Goal: Information Seeking & Learning: Learn about a topic

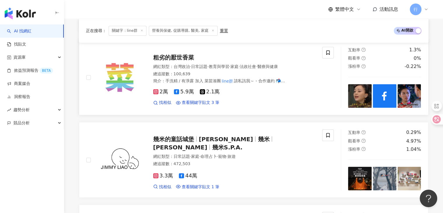
scroll to position [1019, 0]
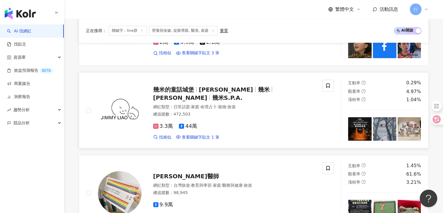
drag, startPoint x: 203, startPoint y: 86, endPoint x: 188, endPoint y: 84, distance: 15.3
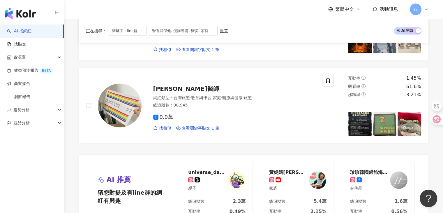
scroll to position [1252, 0]
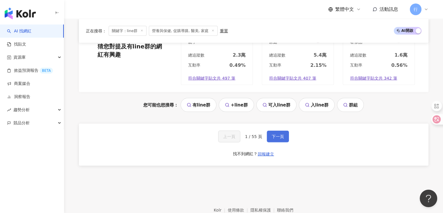
click at [279, 130] on button "下一頁" at bounding box center [278, 136] width 22 height 12
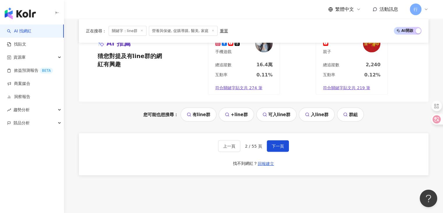
scroll to position [1262, 0]
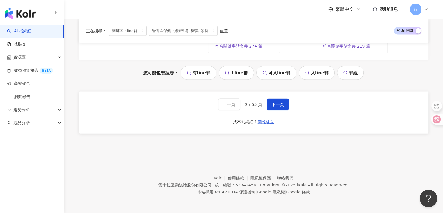
click at [271, 112] on div "上一頁 2 / 55 頁 下一頁 找不到網紅？ 回報建立" at bounding box center [253, 112] width 349 height 42
click at [271, 107] on button "下一頁" at bounding box center [278, 104] width 22 height 12
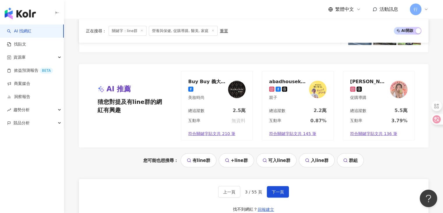
scroll to position [1165, 0]
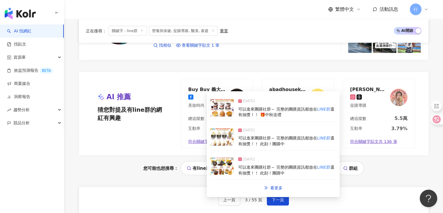
drag, startPoint x: 368, startPoint y: 145, endPoint x: 373, endPoint y: 163, distance: 18.1
click at [373, 163] on div "AI 推薦 猜您對提及有line群的網紅有興趣 對您有幫助嗎？ Buy Buy 義大利 (義大利代購) 美妝時尚 總追蹤數 2.5萬 互動率 無資料 符合關鍵…" at bounding box center [253, 123] width 349 height 103
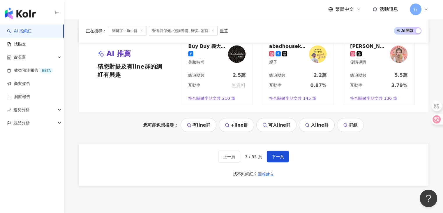
scroll to position [1252, 0]
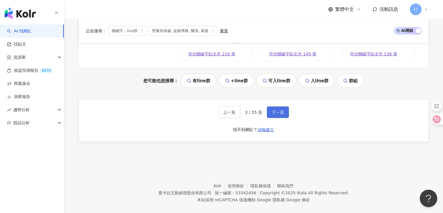
click at [282, 114] on span "下一頁" at bounding box center [278, 112] width 12 height 5
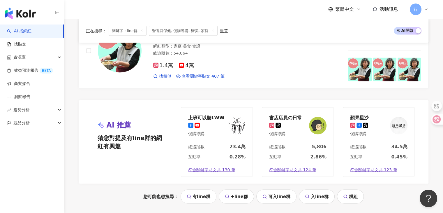
scroll to position [1281, 0]
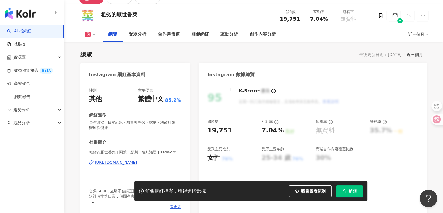
scroll to position [116, 0]
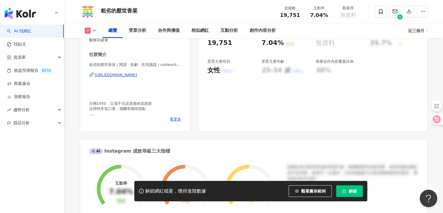
click at [169, 119] on div "看更多" at bounding box center [135, 118] width 92 height 5
click at [172, 119] on span "看更多" at bounding box center [175, 118] width 11 height 5
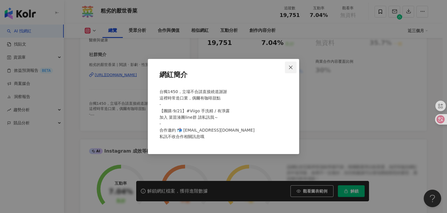
click at [288, 68] on span "Close" at bounding box center [291, 67] width 12 height 5
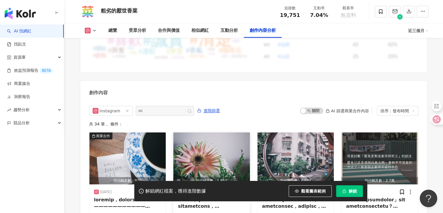
scroll to position [1776, 0]
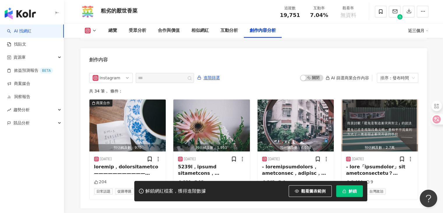
click at [96, 33] on icon at bounding box center [94, 30] width 5 height 5
click at [91, 51] on button "Facebook" at bounding box center [99, 55] width 35 height 8
click at [93, 60] on div "創作內容" at bounding box center [253, 57] width 346 height 19
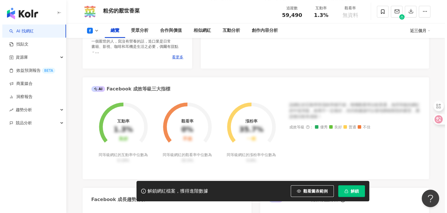
scroll to position [134, 0]
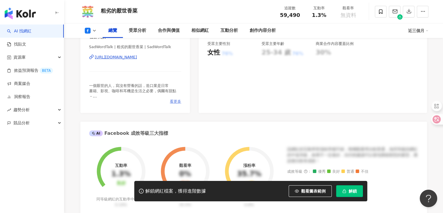
click at [178, 101] on span "看更多" at bounding box center [175, 101] width 11 height 5
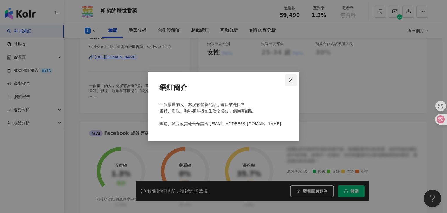
click at [292, 78] on icon "close" at bounding box center [291, 80] width 5 height 5
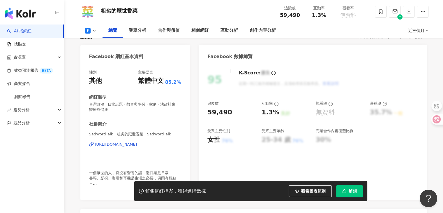
scroll to position [47, 0]
click at [93, 28] on icon at bounding box center [94, 30] width 5 height 5
click at [100, 43] on button "Instagram" at bounding box center [99, 42] width 35 height 8
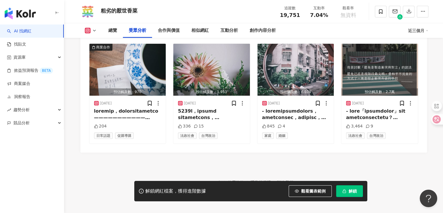
scroll to position [648, 0]
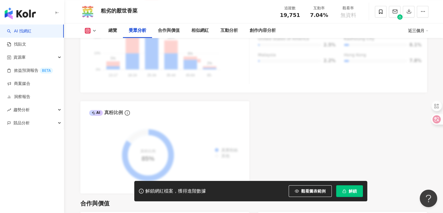
click at [93, 29] on icon at bounding box center [94, 30] width 5 height 5
click at [98, 54] on button "Facebook" at bounding box center [99, 55] width 35 height 8
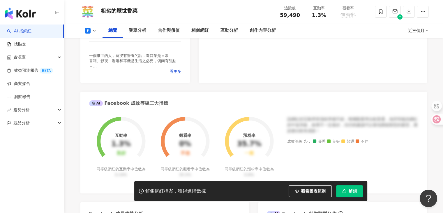
scroll to position [77, 0]
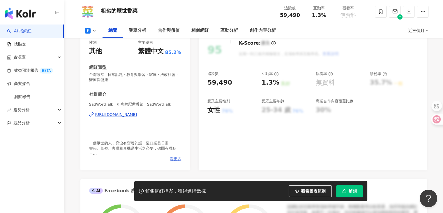
click at [173, 159] on span "看更多" at bounding box center [175, 158] width 11 height 5
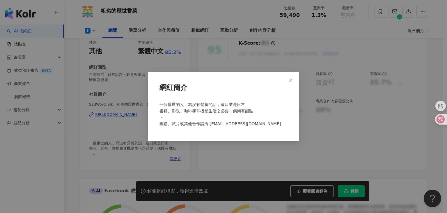
click at [128, 60] on div "網紅簡介 一個厭世的人，寫沒有營養的話，造口業是日常 書籍、影視、咖啡和耳機是生活之必要，偶爾有甜點 － 團購、試片或其他合作請洽 sadwordtalk@g…" at bounding box center [223, 106] width 447 height 213
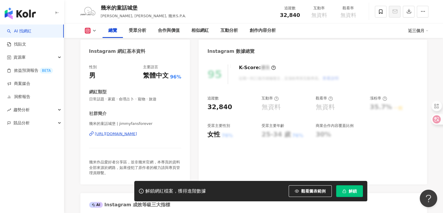
scroll to position [87, 0]
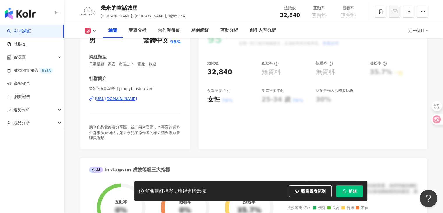
click at [96, 29] on icon at bounding box center [94, 30] width 5 height 5
click at [97, 53] on button "Facebook" at bounding box center [99, 55] width 35 height 8
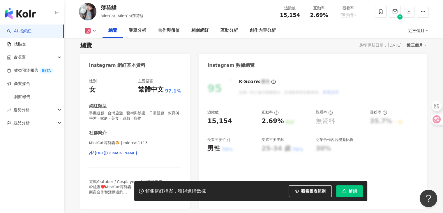
scroll to position [87, 0]
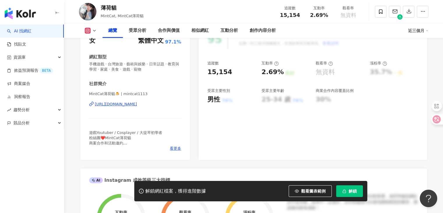
click at [169, 148] on div "看更多" at bounding box center [135, 148] width 92 height 5
click at [172, 148] on span "看更多" at bounding box center [175, 148] width 11 height 5
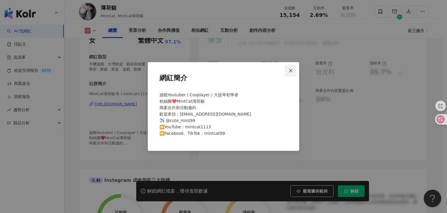
click at [288, 72] on button "Close" at bounding box center [291, 71] width 12 height 12
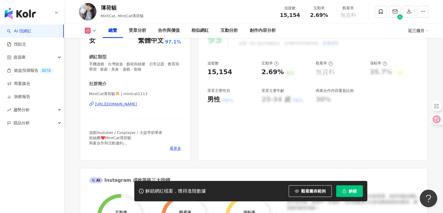
click at [92, 32] on icon at bounding box center [94, 30] width 5 height 5
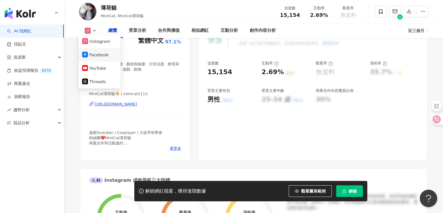
click at [95, 55] on button "Facebook" at bounding box center [99, 55] width 35 height 8
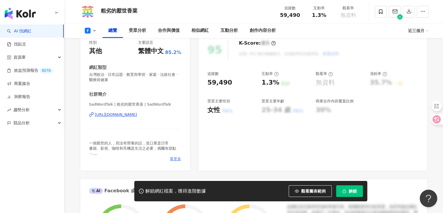
click at [174, 157] on span "看更多" at bounding box center [175, 158] width 11 height 5
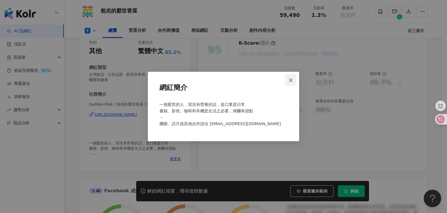
click at [289, 82] on icon "close" at bounding box center [291, 80] width 5 height 5
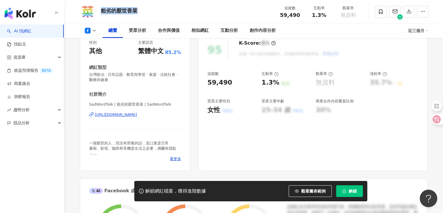
drag, startPoint x: 135, startPoint y: 12, endPoint x: 102, endPoint y: 13, distance: 32.3
click at [102, 13] on div "粗劣的厭世香菜" at bounding box center [119, 10] width 37 height 7
copy div "粗劣的厭世香菜"
click at [383, 11] on icon at bounding box center [380, 11] width 5 height 5
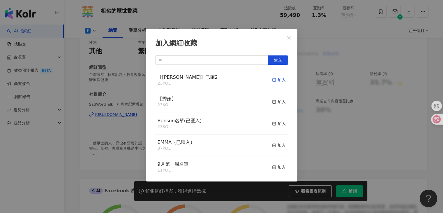
click at [276, 79] on div "加入" at bounding box center [279, 80] width 14 height 6
click at [290, 34] on button "Close" at bounding box center [289, 38] width 12 height 12
drag, startPoint x: 285, startPoint y: 39, endPoint x: 265, endPoint y: 0, distance: 43.8
click at [285, 39] on div "加入網紅收藏 建立 【RAY】已匯2 24 KOL 已加入 【秀娟】 23 KOL 加入 Benson名單(已匯入) 23 KOL 加入 EMMA（已匯入） …" at bounding box center [221, 106] width 443 height 213
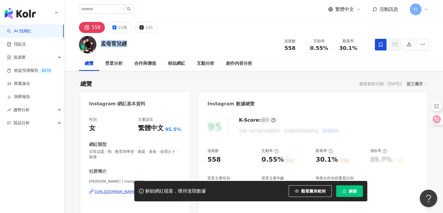
drag, startPoint x: 131, startPoint y: 45, endPoint x: 101, endPoint y: 45, distance: 30.0
click at [101, 45] on div "孟母育兒經 追蹤數 558 互動率 0.55% 觀看率 30.1%" at bounding box center [253, 44] width 373 height 23
copy div "孟母育兒經"
click at [143, 47] on div "孟母育兒經 追蹤數 558 互動率 0.55% 觀看率 30.1%" at bounding box center [253, 44] width 373 height 23
drag, startPoint x: 113, startPoint y: 192, endPoint x: 83, endPoint y: 135, distance: 63.8
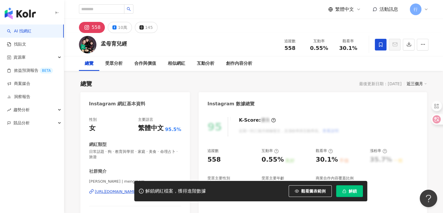
click at [83, 135] on div "性別 女 主要語言 繁體中文 95.5% 網紅類型 日常話題 · 狗 · 教育與學習 · 家庭 · 美食 · 命理占卜 · 旅遊 社群簡介 孟孟媽咪 | me…" at bounding box center [135, 179] width 110 height 136
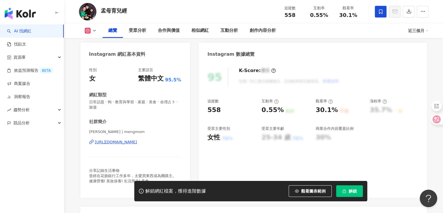
scroll to position [87, 0]
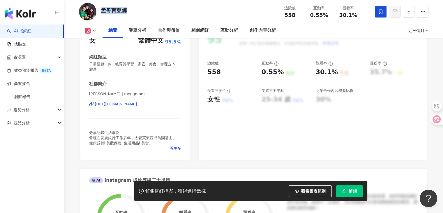
click at [102, 10] on div "孟母育兒經" at bounding box center [114, 10] width 26 height 7
click at [104, 10] on div "孟母育兒經" at bounding box center [114, 10] width 26 height 7
click at [103, 10] on div "孟母育兒經" at bounding box center [114, 10] width 26 height 7
drag, startPoint x: 125, startPoint y: 11, endPoint x: 102, endPoint y: 11, distance: 23.0
click at [102, 11] on div "孟母育兒經" at bounding box center [114, 10] width 26 height 7
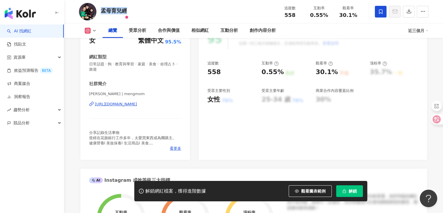
copy div "孟母育兒經"
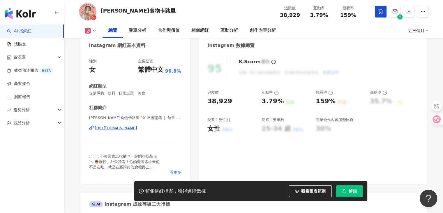
scroll to position [116, 0]
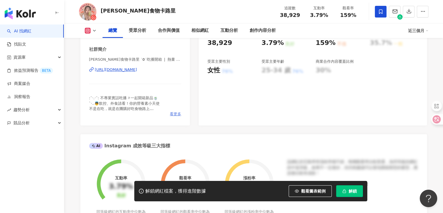
click at [178, 113] on span "看更多" at bounding box center [175, 113] width 11 height 5
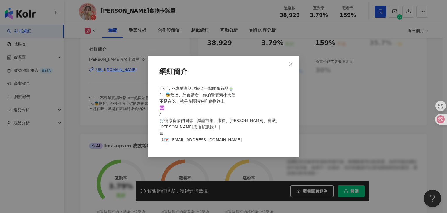
drag, startPoint x: 134, startPoint y: 123, endPoint x: 133, endPoint y: 115, distance: 7.9
click at [134, 123] on div "網紅簡介 :¨·.·¨: 不專業實話吃播೨一起開箱新品🍵 `·..👼飲控、外食請看！你的營養素小天使 不是在吃，就是在團購好吃食物路上 ♾️ / 🛒健康食物們…" at bounding box center [223, 106] width 447 height 213
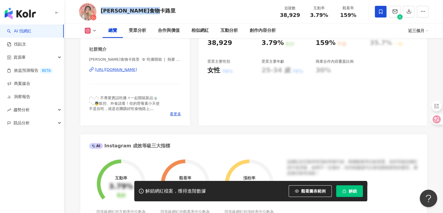
drag, startPoint x: 151, startPoint y: 14, endPoint x: 101, endPoint y: 14, distance: 50.7
click at [101, 14] on div "[PERSON_NAME]食物卡路里 追蹤數 38,929 互動率 3.79% 觀看率 159%" at bounding box center [253, 11] width 373 height 23
copy div "[PERSON_NAME]食物卡路里"
click at [175, 116] on span "看更多" at bounding box center [175, 113] width 11 height 5
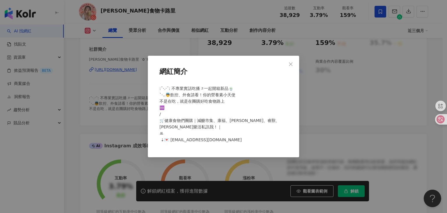
click at [136, 124] on div "網紅簡介 :¨·.·¨: 不專業實話吃播೨一起開箱新品🍵 `·..👼飲控、外食請看！你的營養素小天使 不是在吃，就是在團購好吃食物路上 ♾️ / 🛒健康食物們…" at bounding box center [223, 106] width 447 height 213
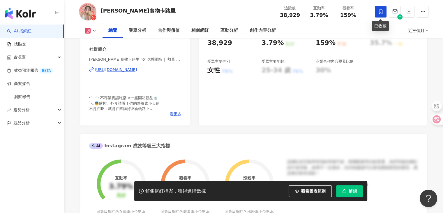
click at [379, 8] on span at bounding box center [381, 12] width 12 height 12
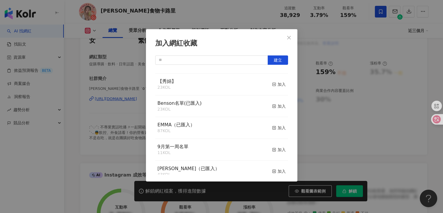
scroll to position [0, 0]
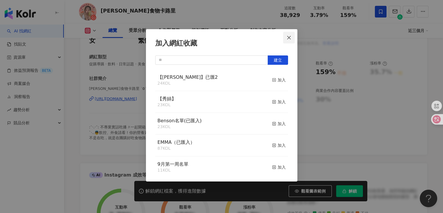
click at [290, 36] on icon "close" at bounding box center [289, 37] width 5 height 5
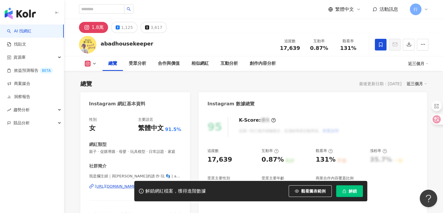
scroll to position [87, 0]
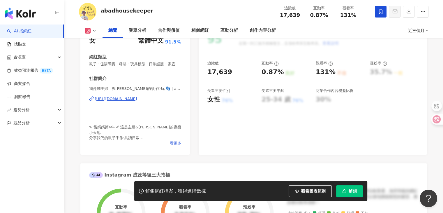
click at [171, 146] on span "看更多" at bounding box center [175, 142] width 11 height 5
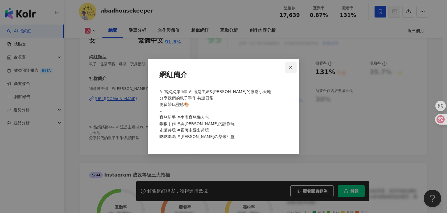
click at [290, 69] on icon "close" at bounding box center [291, 67] width 5 height 5
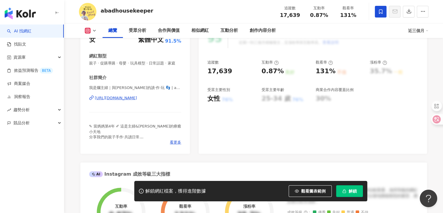
scroll to position [67, 0]
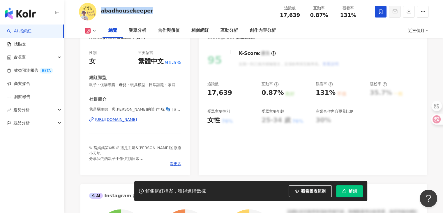
drag, startPoint x: 158, startPoint y: 12, endPoint x: 102, endPoint y: 13, distance: 56.2
click at [102, 13] on div "abadhousekeeper 追蹤數 17,639 互動率 0.87% 觀看率 131%" at bounding box center [253, 11] width 373 height 23
copy div "abadhousekeeper"
